Goal: Information Seeking & Learning: Learn about a topic

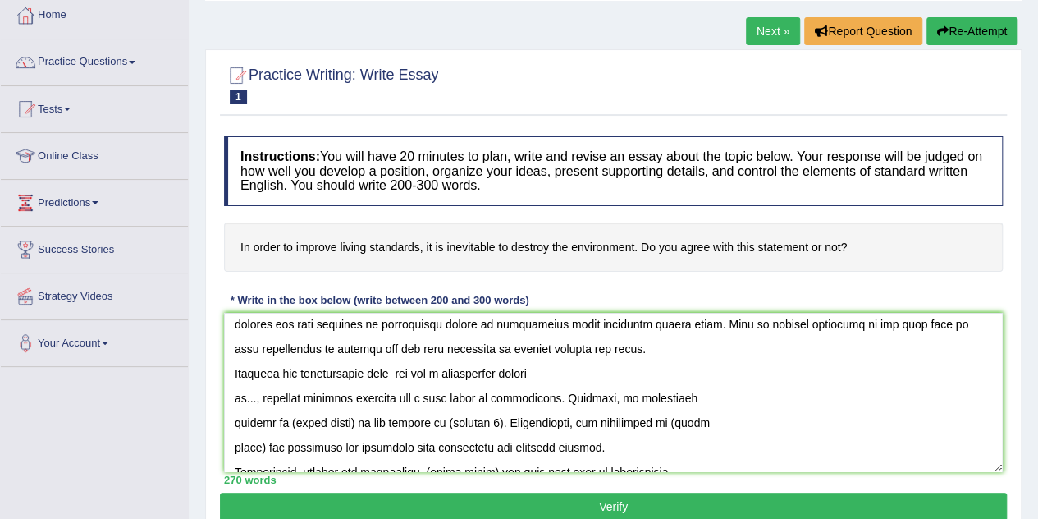
scroll to position [142, 0]
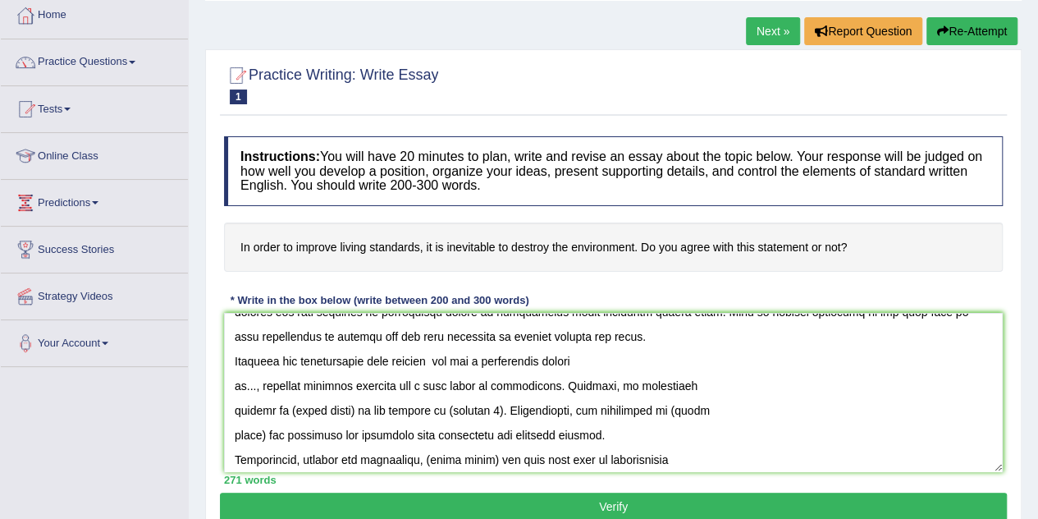
click at [254, 386] on textarea at bounding box center [613, 392] width 779 height 159
click at [440, 362] on textarea at bounding box center [613, 392] width 779 height 159
drag, startPoint x: 283, startPoint y: 409, endPoint x: 349, endPoint y: 411, distance: 65.7
click at [349, 411] on textarea at bounding box center [613, 392] width 779 height 159
drag, startPoint x: 505, startPoint y: 409, endPoint x: 555, endPoint y: 406, distance: 50.9
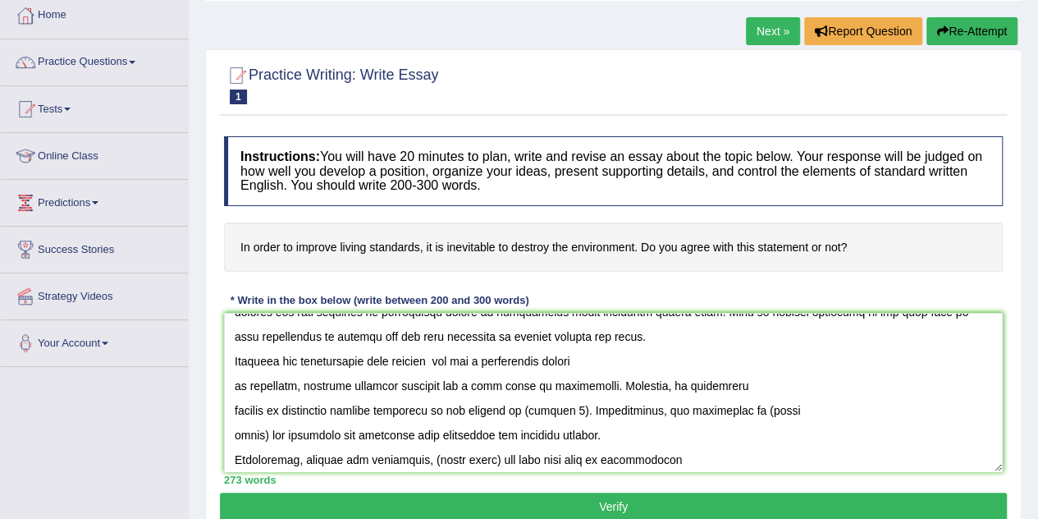
click at [555, 406] on textarea at bounding box center [613, 392] width 779 height 159
drag, startPoint x: 765, startPoint y: 406, endPoint x: 726, endPoint y: 406, distance: 38.6
click at [726, 406] on textarea at bounding box center [613, 392] width 779 height 159
click at [776, 409] on textarea at bounding box center [613, 392] width 779 height 159
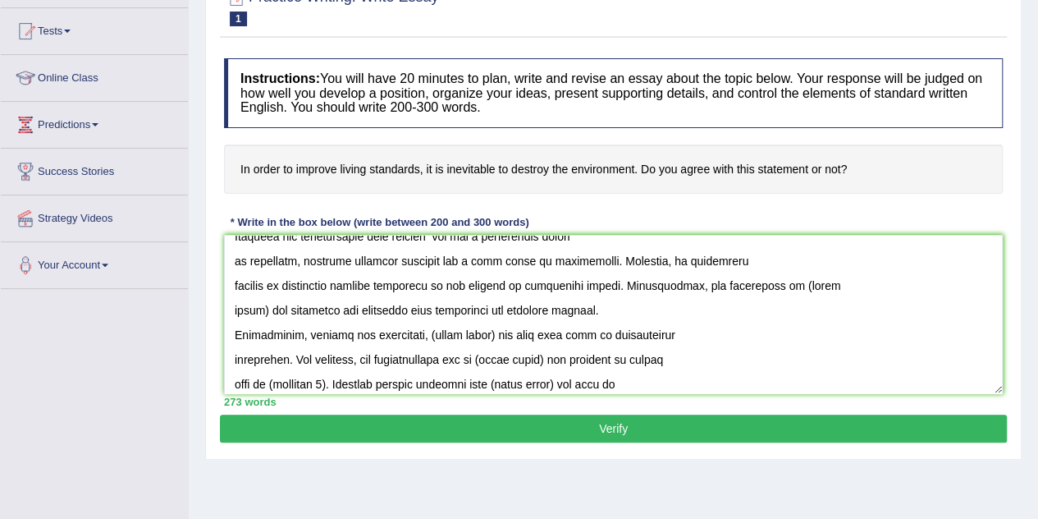
scroll to position [187, 0]
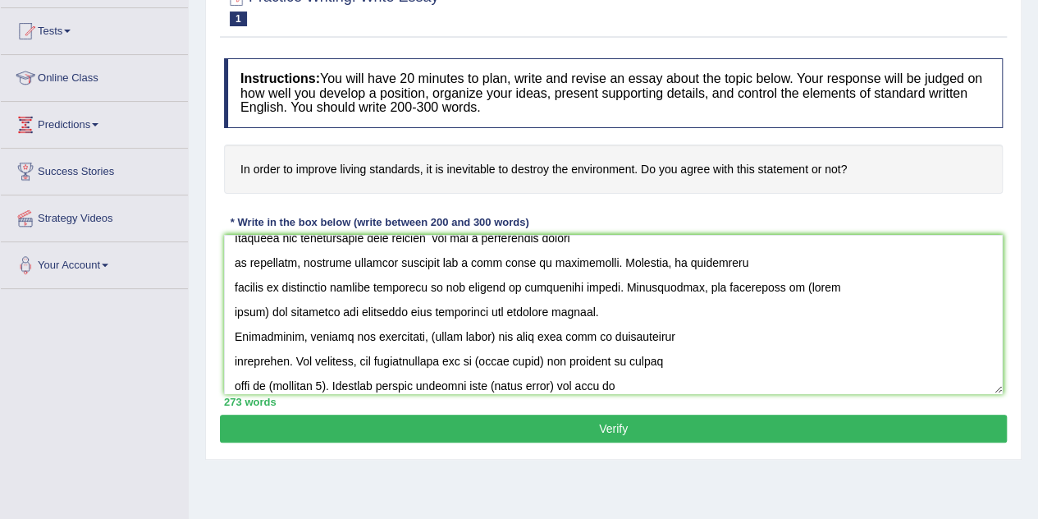
drag, startPoint x: 765, startPoint y: 409, endPoint x: 649, endPoint y: 268, distance: 181.8
click at [649, 268] on textarea at bounding box center [613, 314] width 779 height 159
click at [810, 299] on textarea at bounding box center [613, 314] width 779 height 159
click at [768, 284] on textarea at bounding box center [613, 314] width 779 height 159
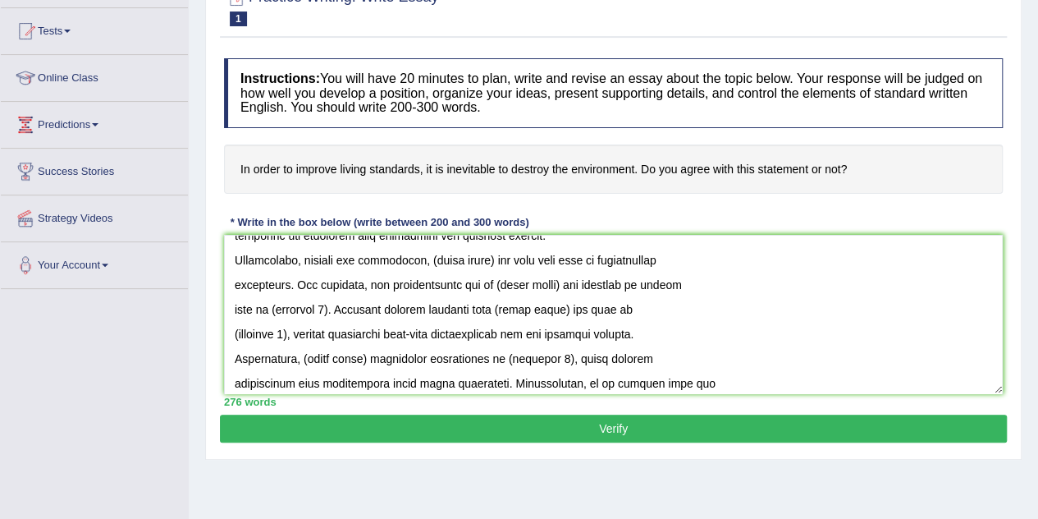
scroll to position [253, 0]
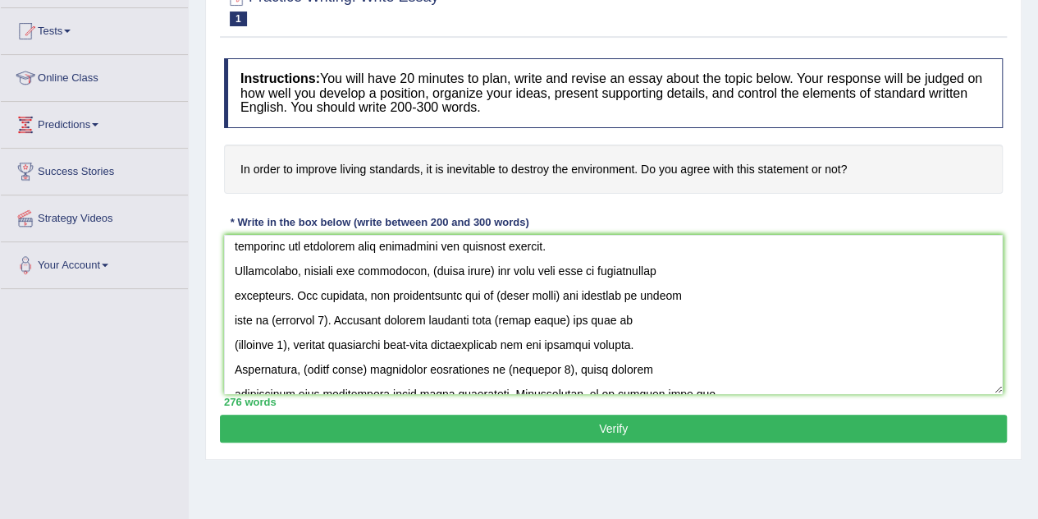
click at [426, 270] on textarea at bounding box center [613, 314] width 779 height 159
drag, startPoint x: 490, startPoint y: 295, endPoint x: 552, endPoint y: 298, distance: 62.4
click at [552, 298] on textarea at bounding box center [613, 314] width 779 height 159
click at [276, 319] on textarea at bounding box center [613, 314] width 779 height 159
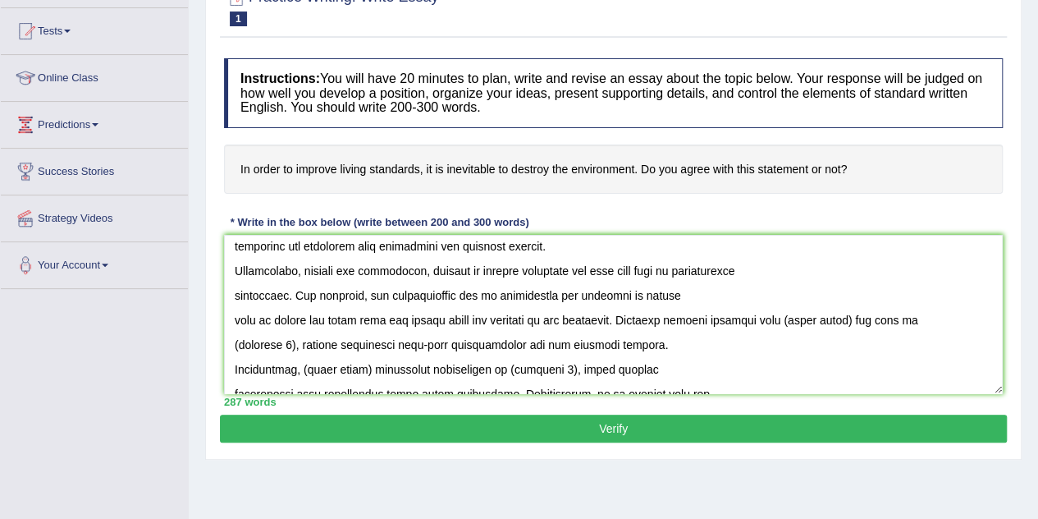
click at [810, 320] on textarea at bounding box center [613, 314] width 779 height 159
click at [281, 347] on textarea at bounding box center [613, 314] width 779 height 159
drag, startPoint x: 302, startPoint y: 368, endPoint x: 366, endPoint y: 372, distance: 64.1
click at [366, 372] on textarea at bounding box center [613, 314] width 779 height 159
drag, startPoint x: 561, startPoint y: 368, endPoint x: 625, endPoint y: 362, distance: 64.3
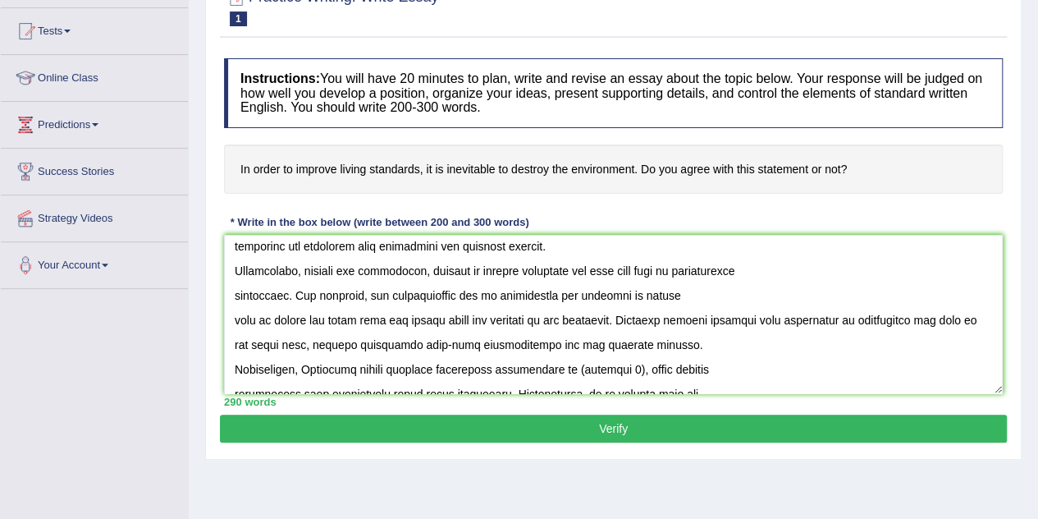
click at [625, 362] on textarea at bounding box center [613, 314] width 779 height 159
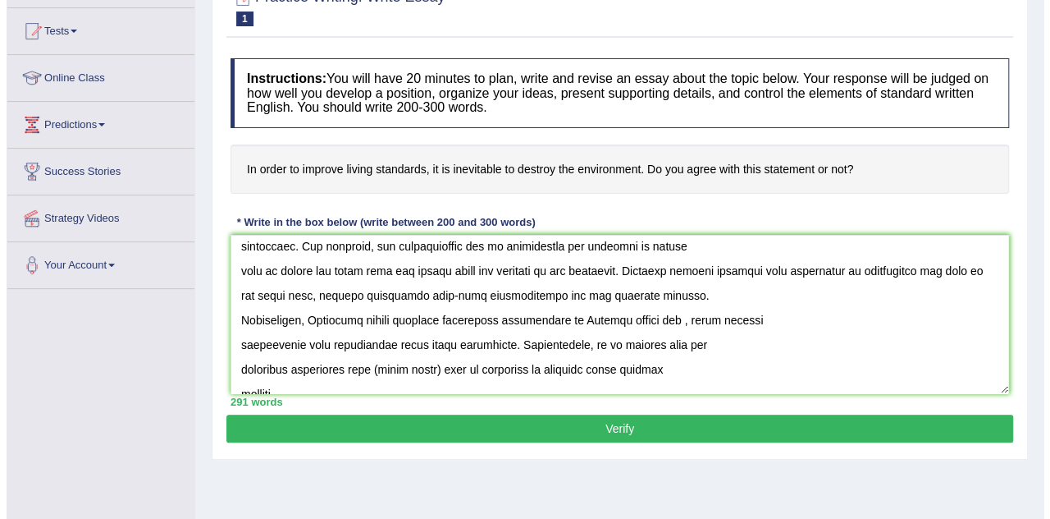
scroll to position [318, 0]
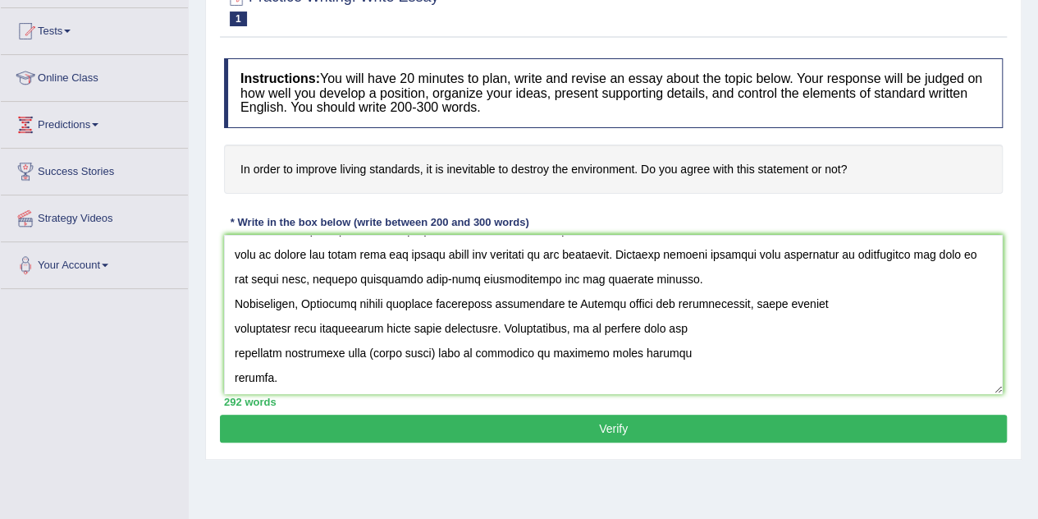
drag, startPoint x: 372, startPoint y: 351, endPoint x: 440, endPoint y: 363, distance: 69.1
click at [440, 363] on textarea at bounding box center [613, 314] width 779 height 159
type textarea "The increasing influence of impact on environment by living standards on our li…"
click at [584, 427] on button "Verify" at bounding box center [613, 428] width 787 height 28
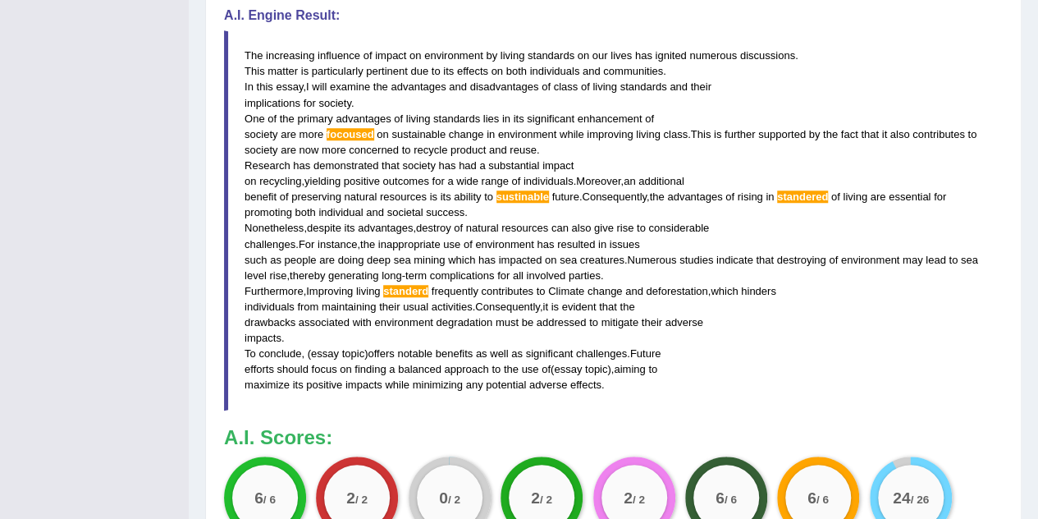
scroll to position [574, 0]
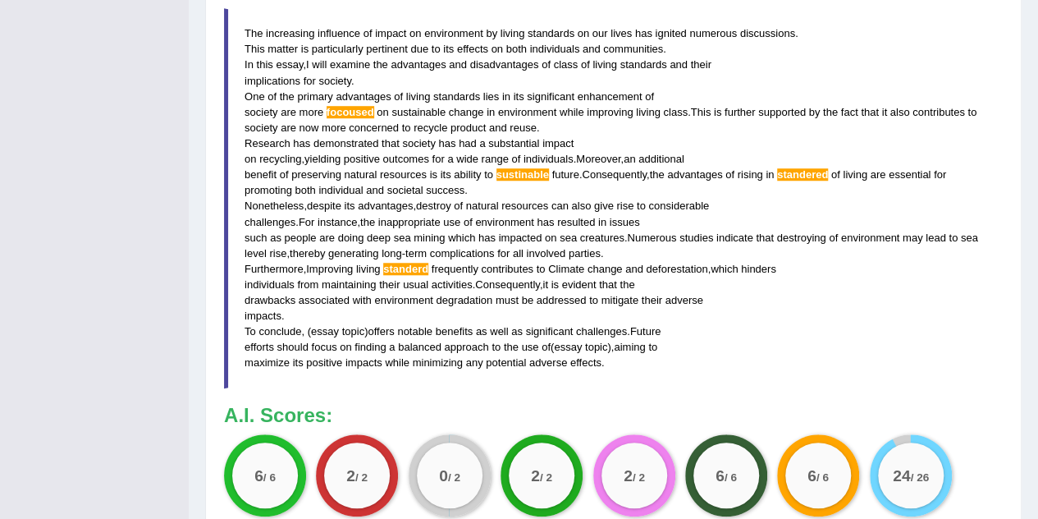
drag, startPoint x: 1045, startPoint y: 165, endPoint x: 1039, endPoint y: 438, distance: 273.3
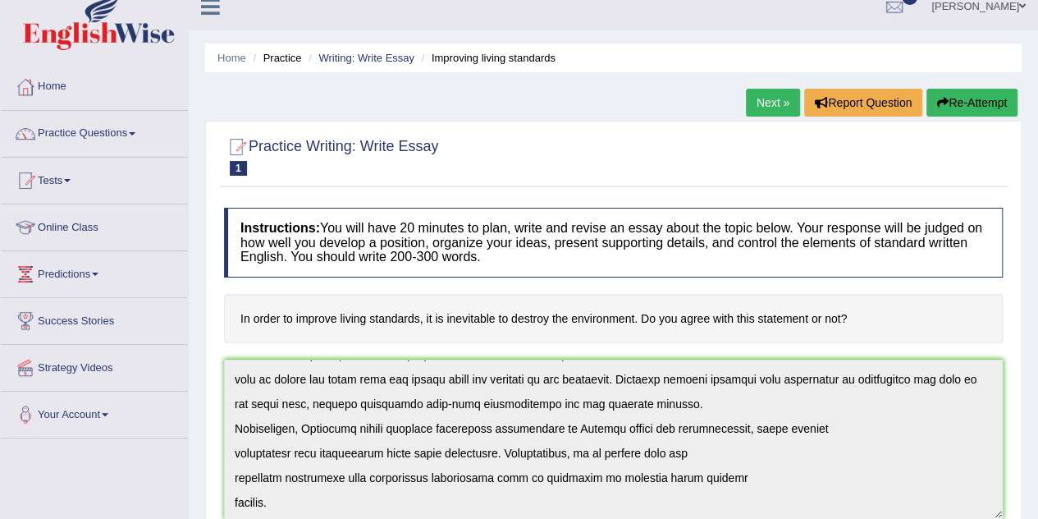
scroll to position [16, 0]
click at [765, 107] on link "Next »" at bounding box center [773, 103] width 54 height 28
